Goal: Task Accomplishment & Management: Complete application form

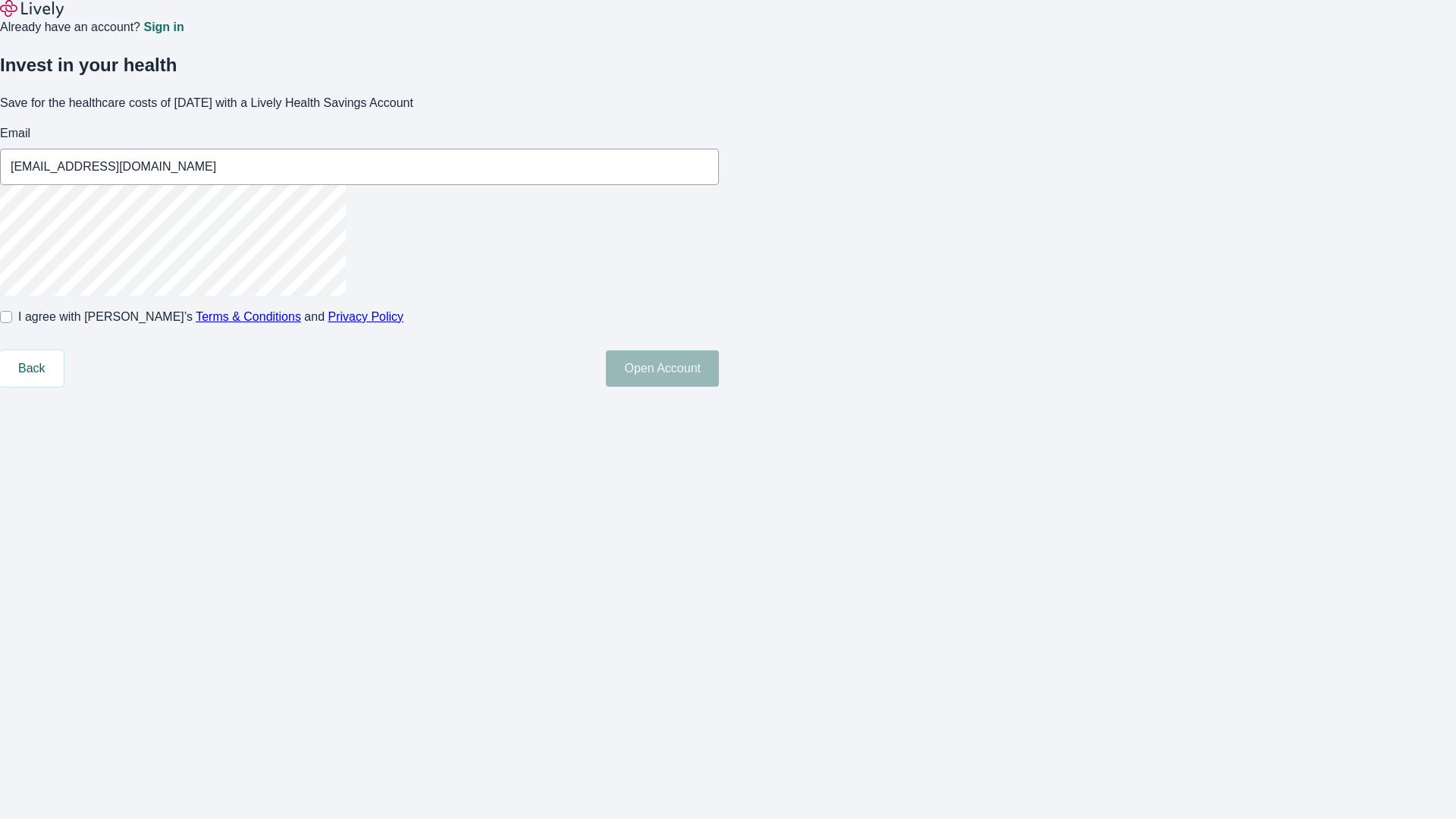
click at [12, 323] on input "I agree with Lively’s Terms & Conditions and Privacy Policy" at bounding box center [6, 317] width 12 height 12
checkbox input "true"
click at [719, 387] on button "Open Account" at bounding box center [662, 368] width 113 height 36
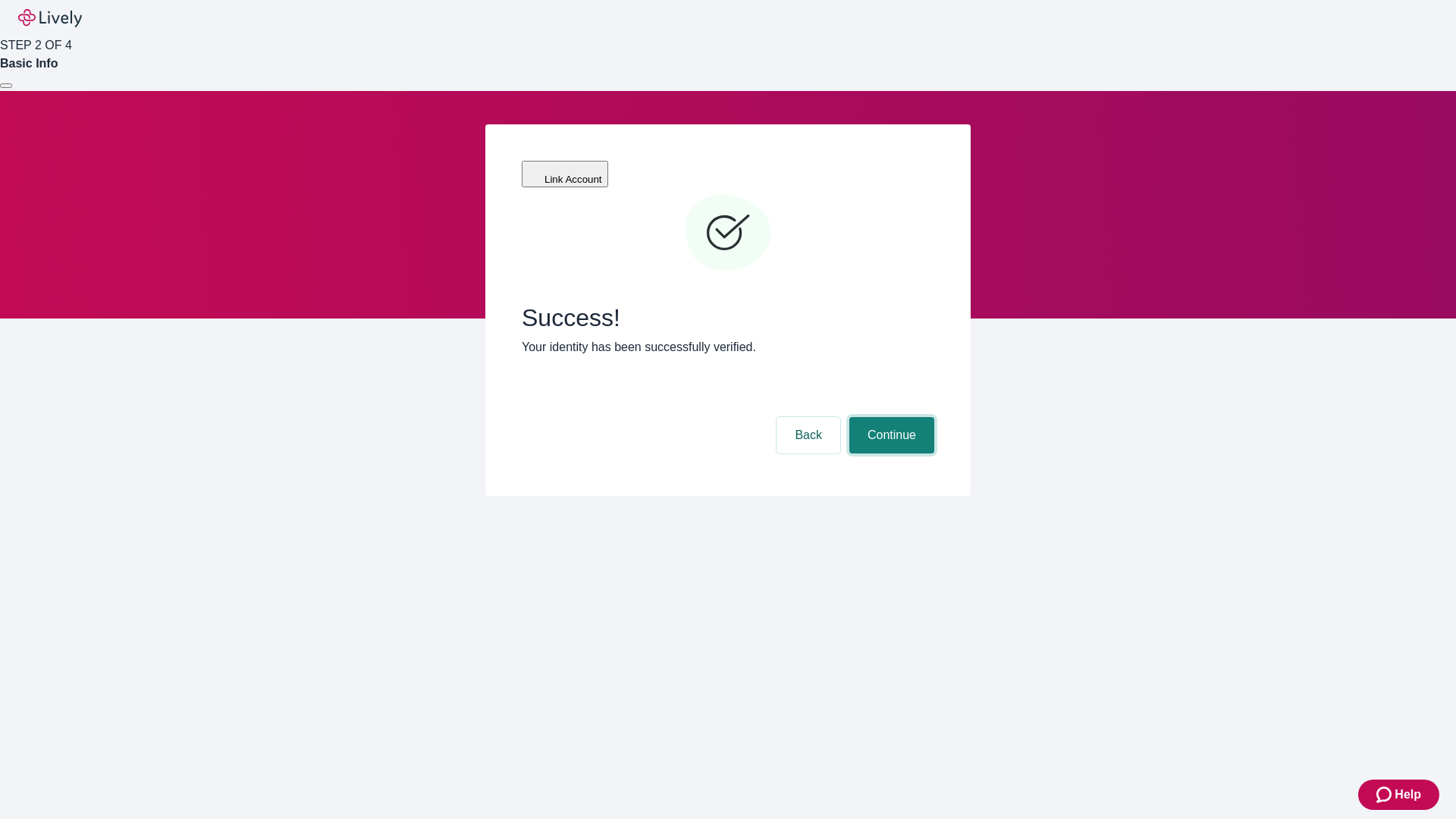
click at [890, 417] on button "Continue" at bounding box center [891, 435] width 85 height 36
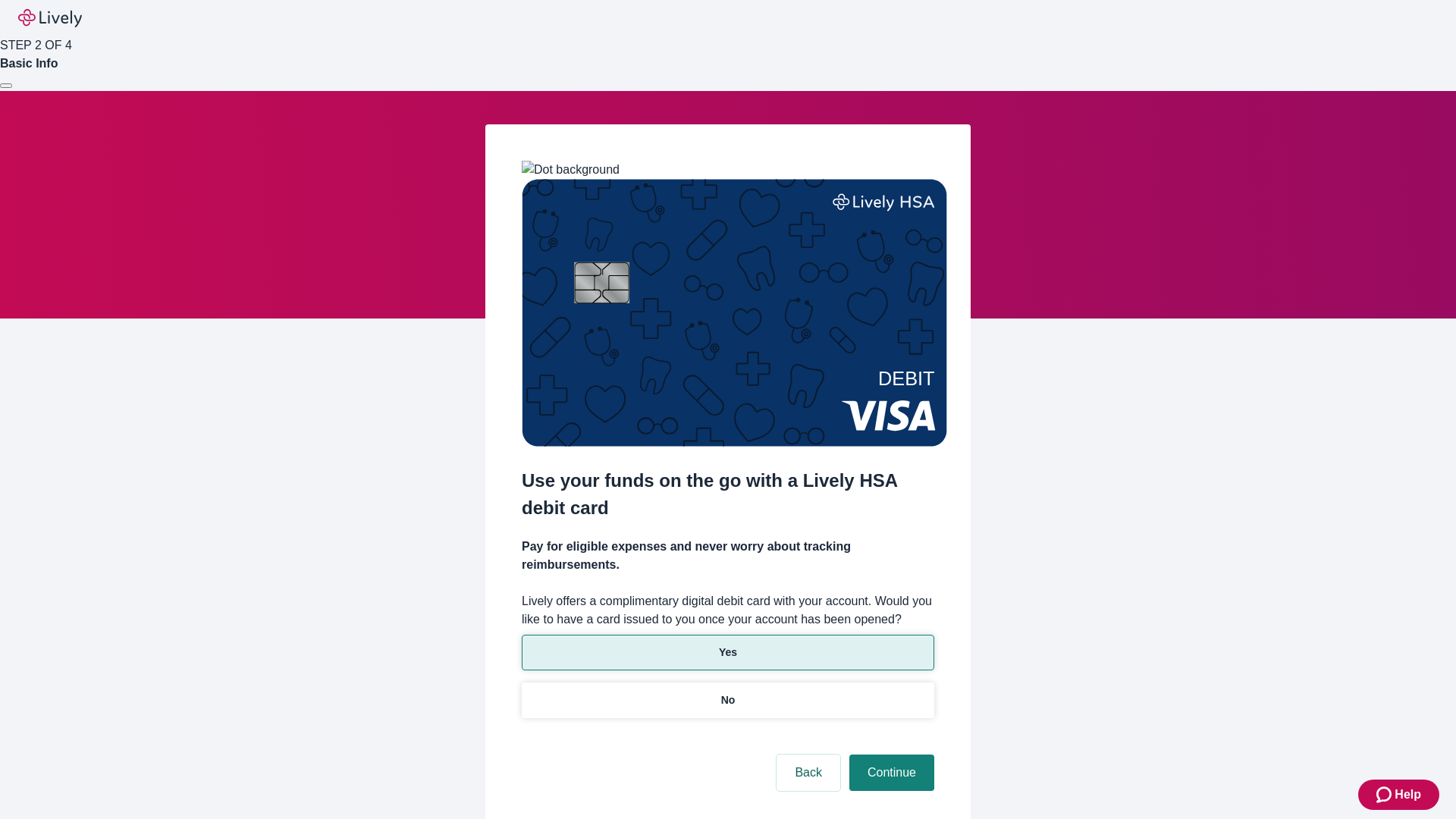
click at [727, 645] on p "Yes" at bounding box center [728, 652] width 19 height 16
click at [890, 754] on button "Continue" at bounding box center [891, 772] width 85 height 36
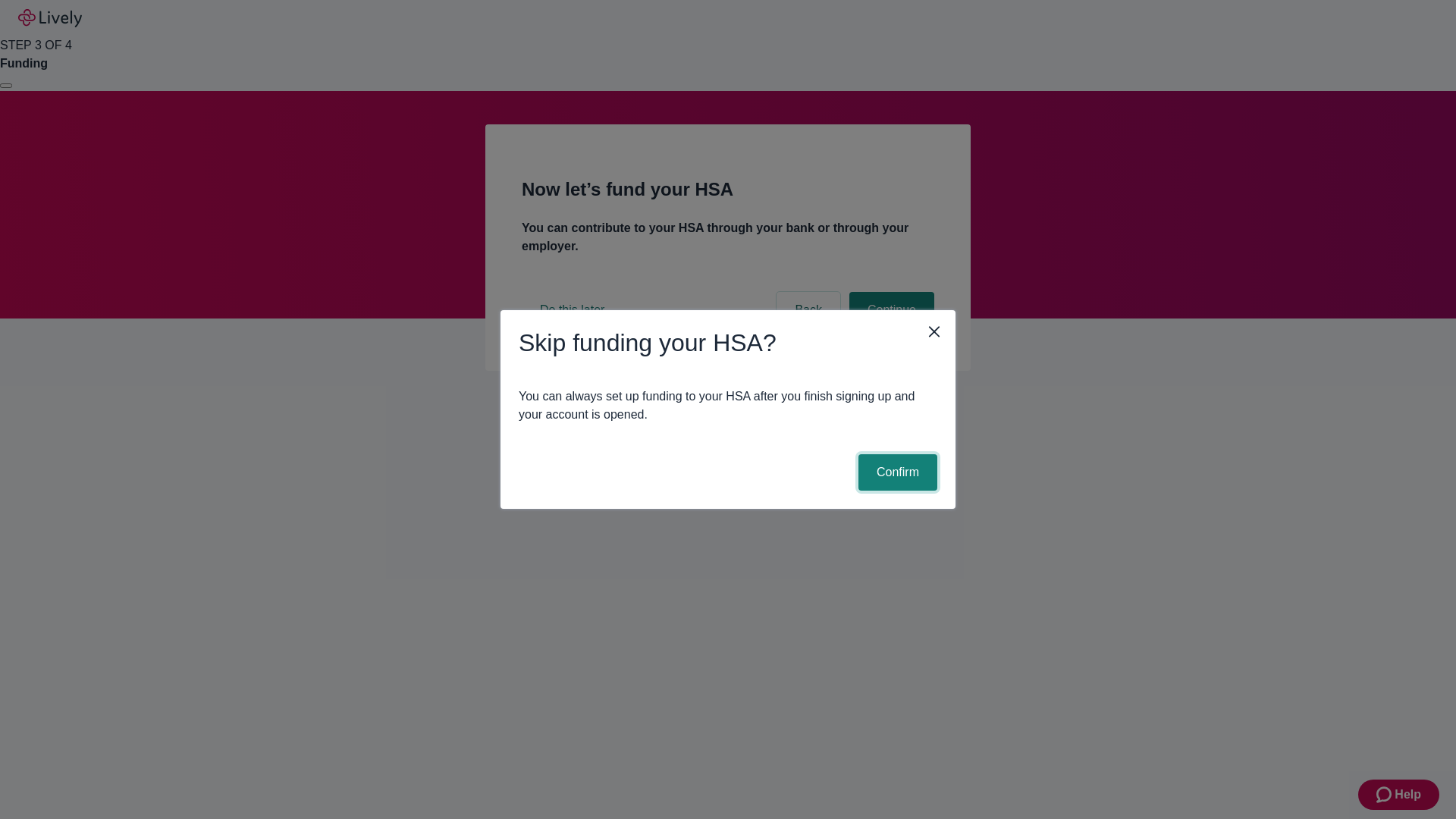
click at [896, 473] on button "Confirm" at bounding box center [898, 472] width 79 height 36
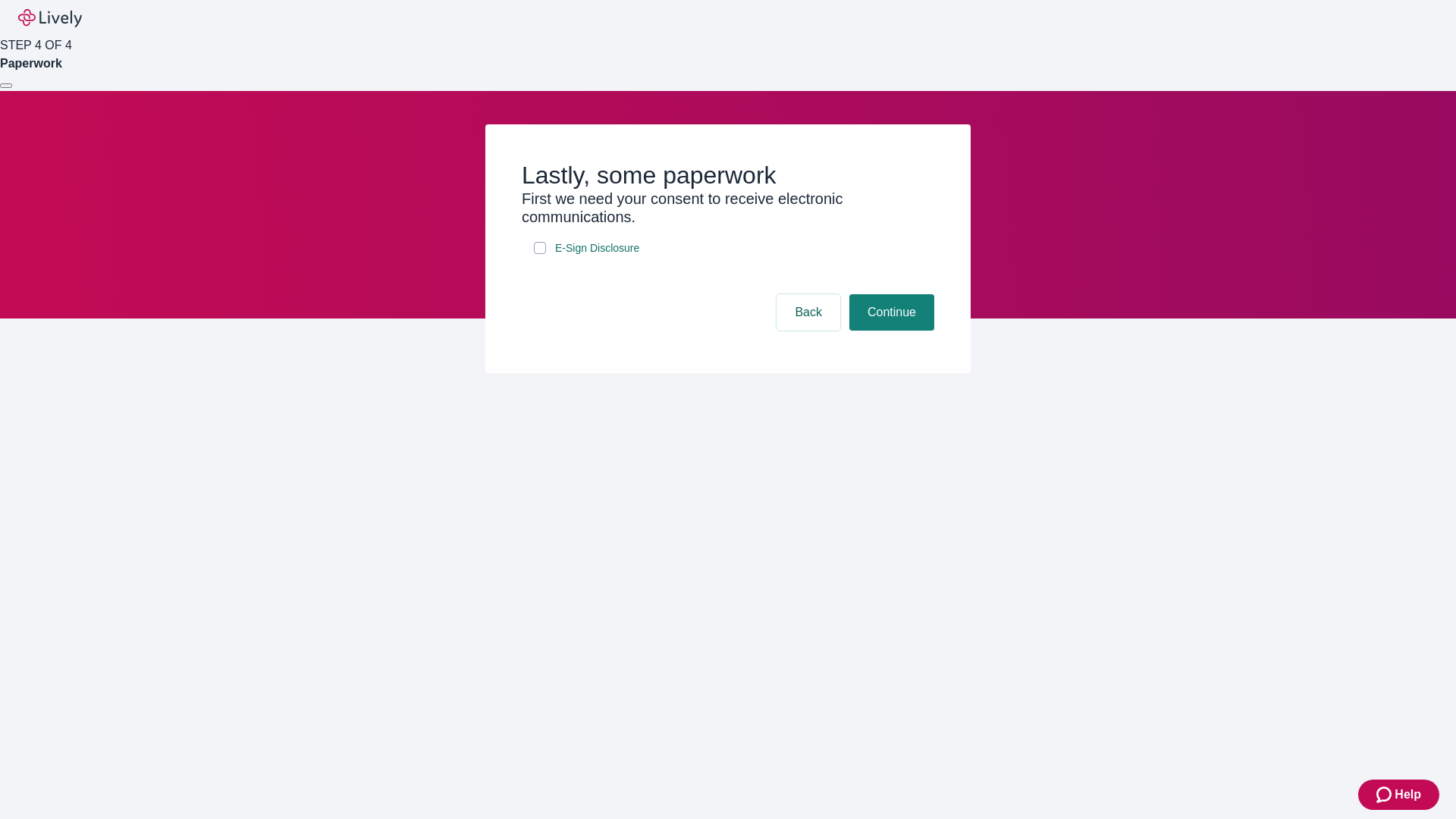
click at [540, 254] on input "E-Sign Disclosure" at bounding box center [539, 248] width 12 height 12
checkbox input "true"
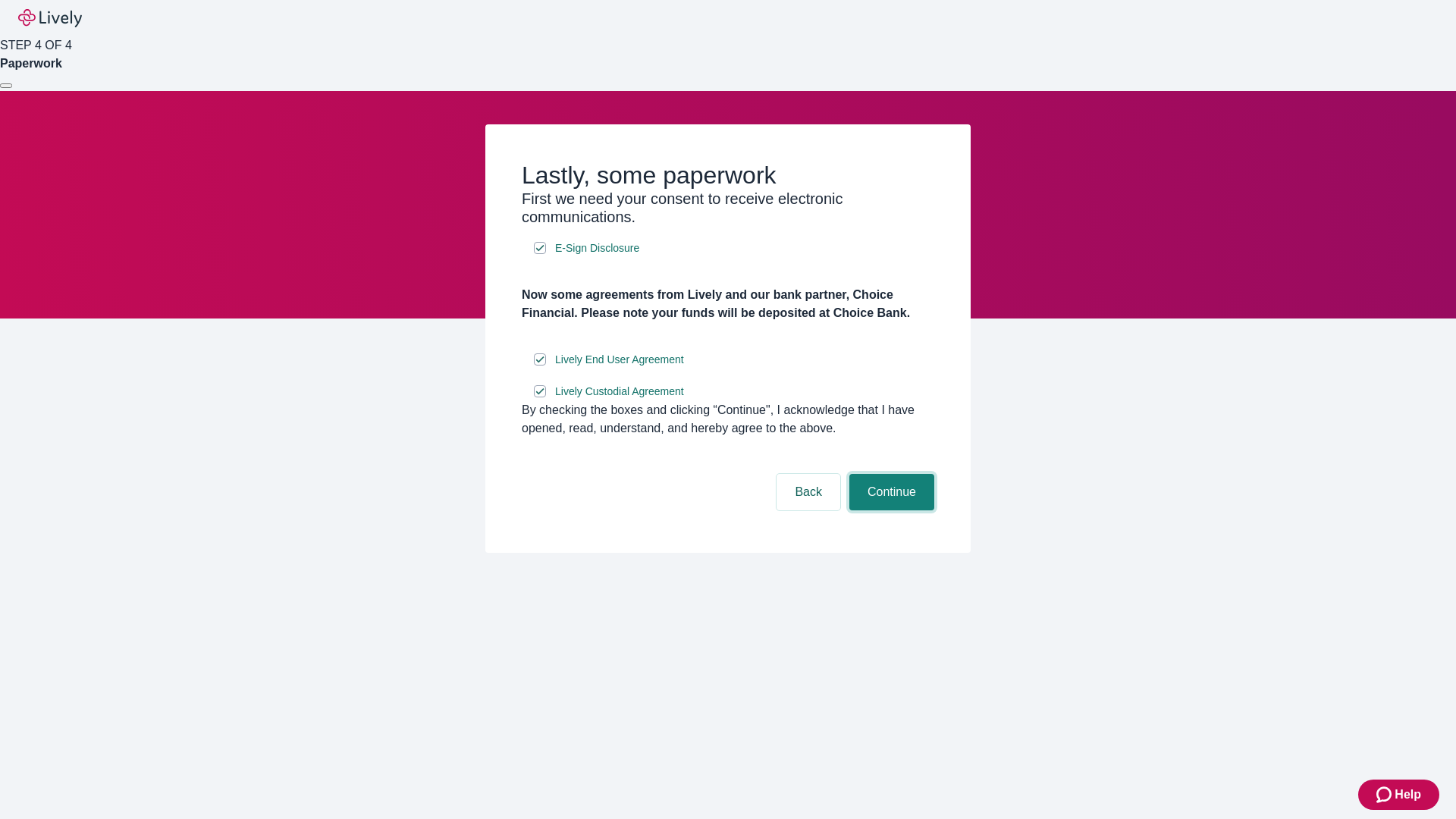
click at [890, 511] on button "Continue" at bounding box center [891, 491] width 85 height 36
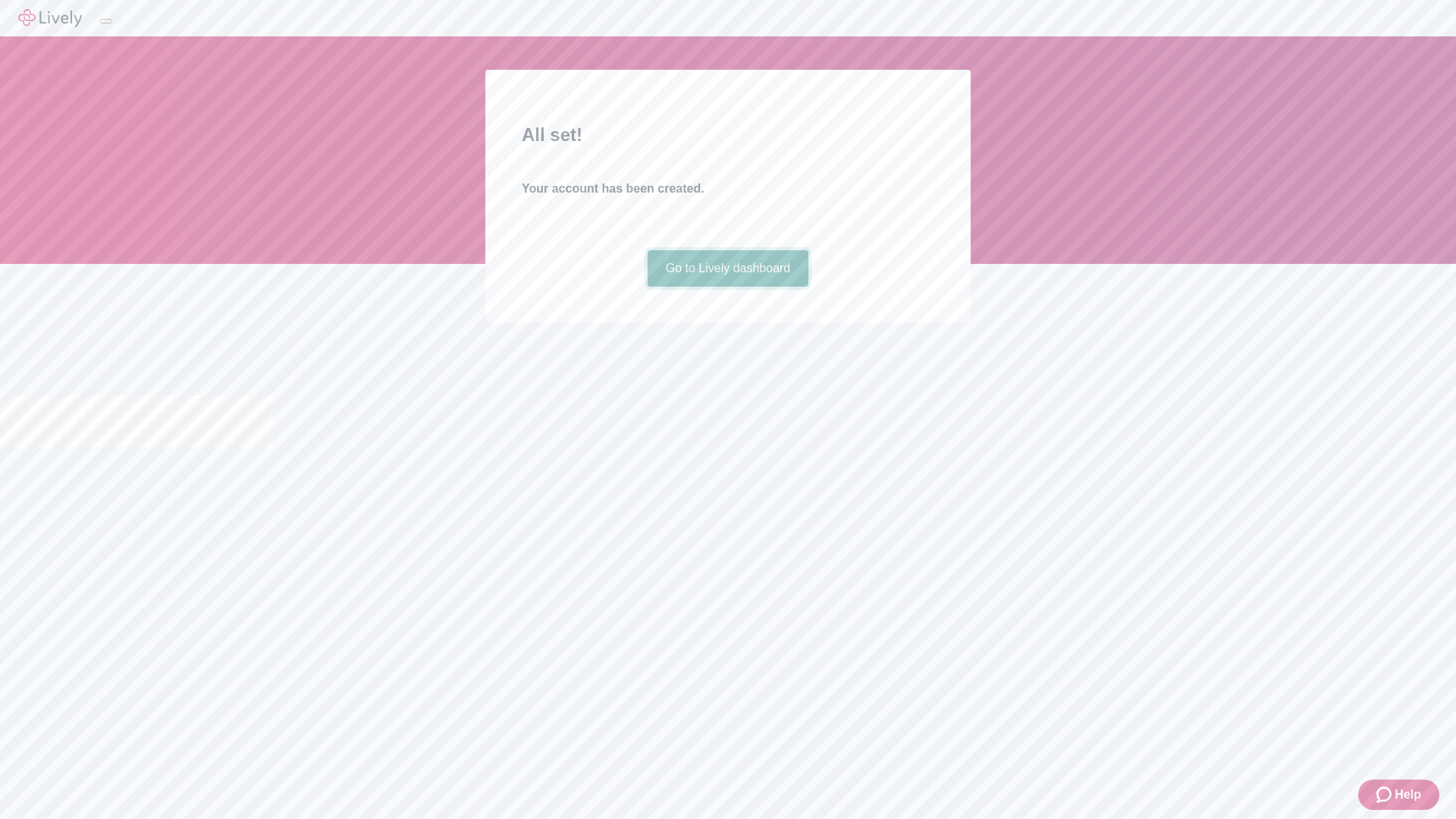
click at [727, 286] on link "Go to Lively dashboard" at bounding box center [728, 268] width 162 height 36
